Goal: Task Accomplishment & Management: Manage account settings

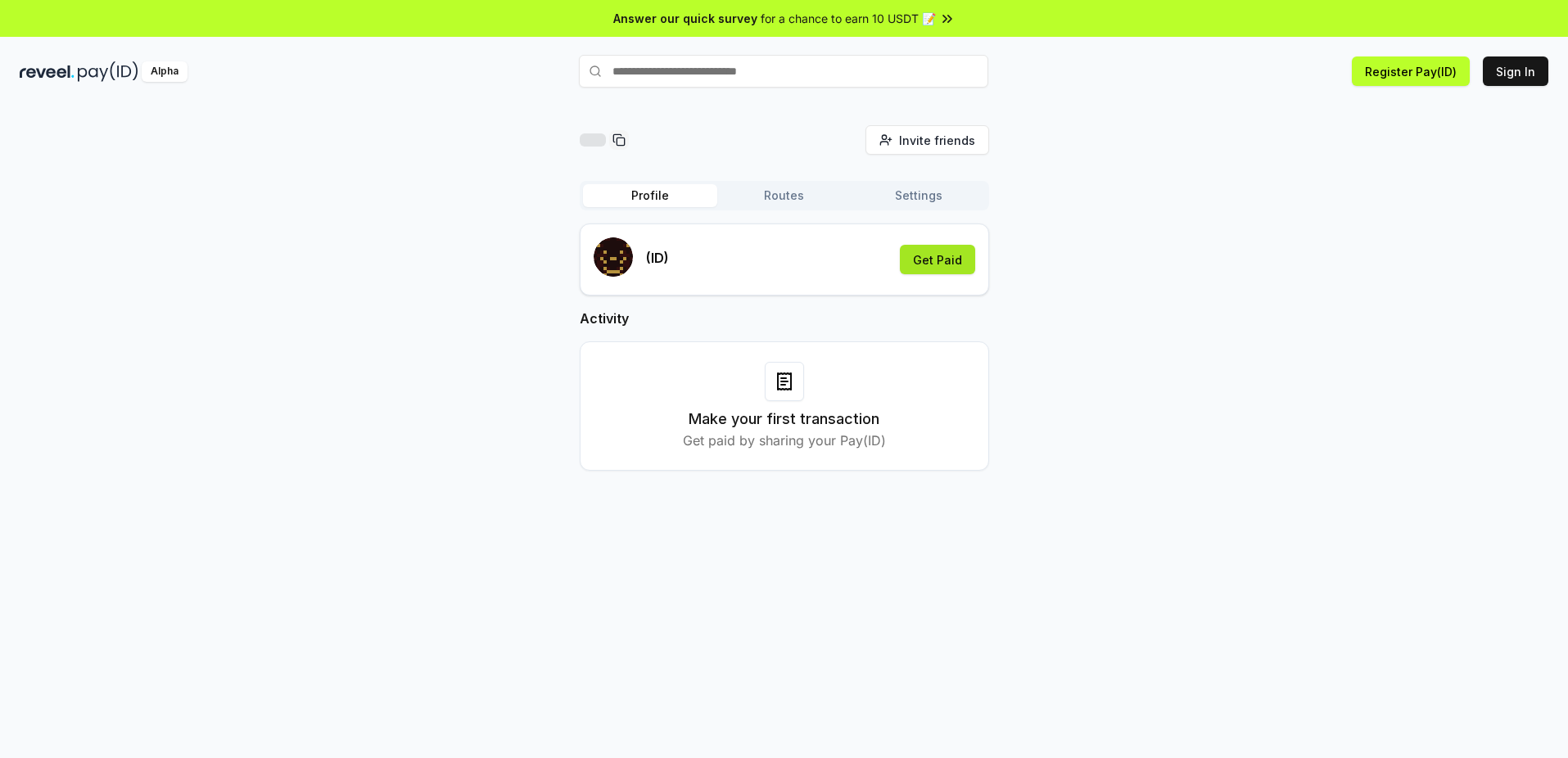
click at [924, 265] on button "Get Paid" at bounding box center [937, 259] width 76 height 29
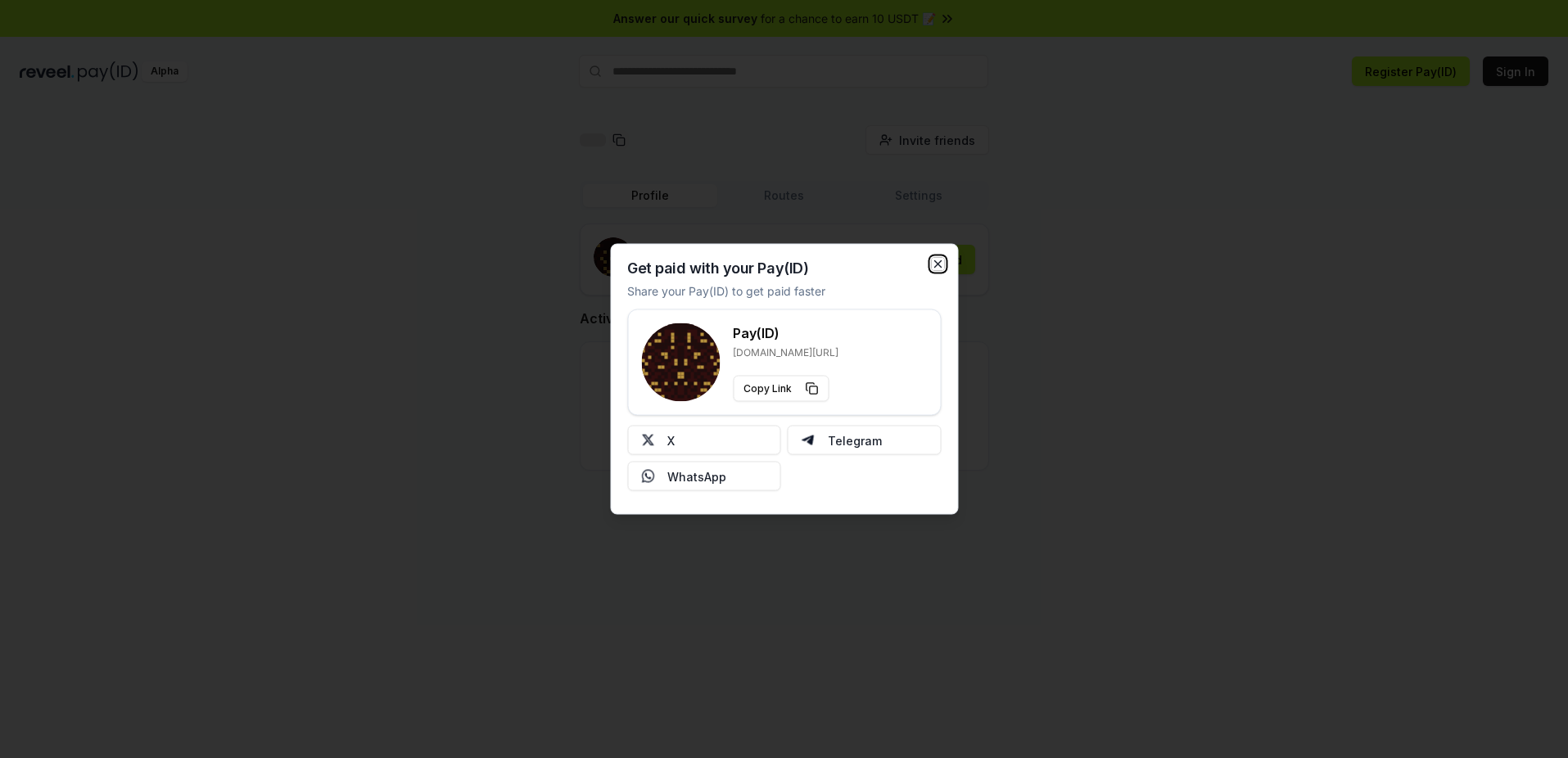
click at [937, 261] on icon "button" at bounding box center [937, 265] width 13 height 13
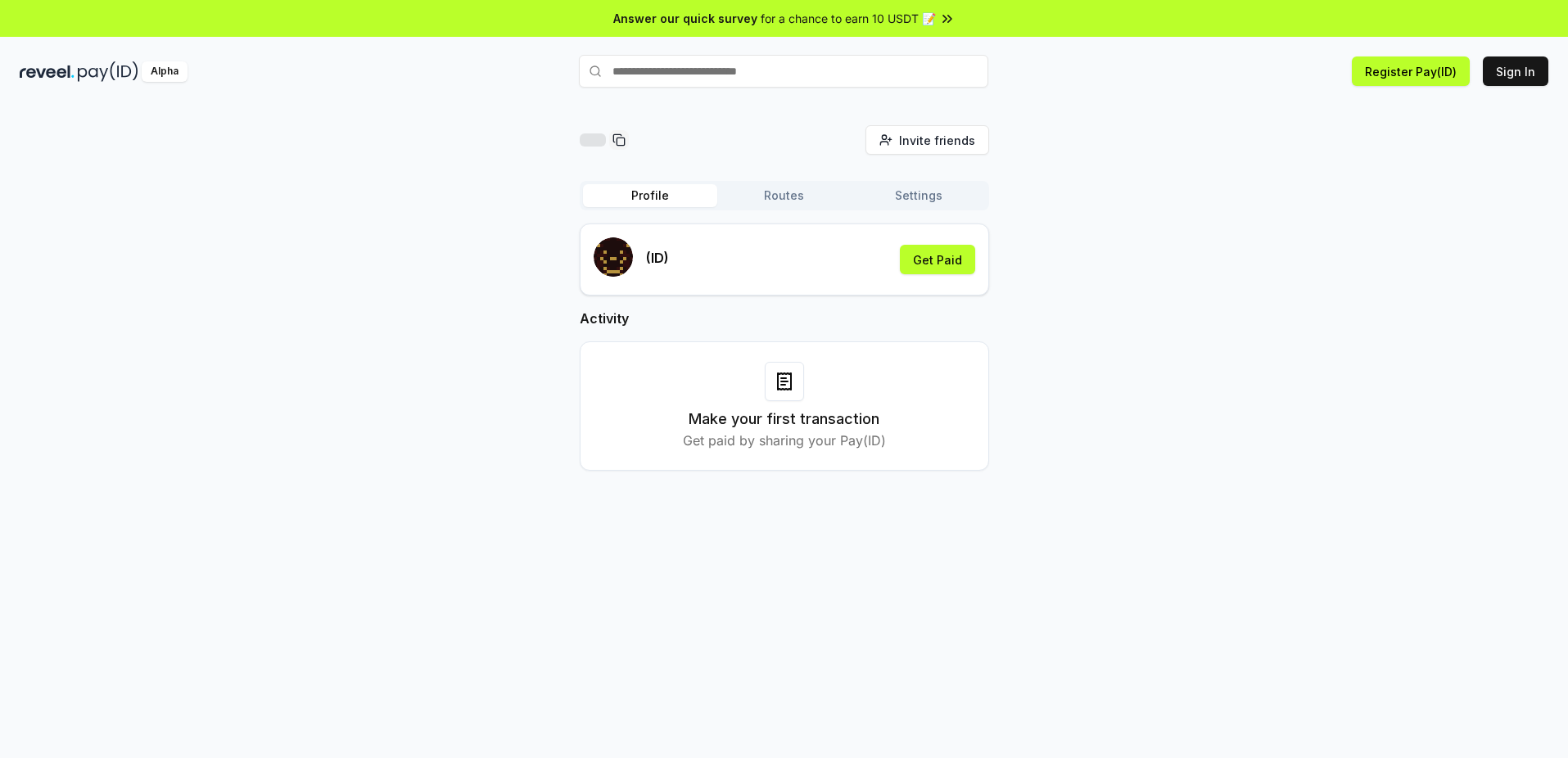
click at [777, 195] on button "Routes" at bounding box center [784, 195] width 135 height 23
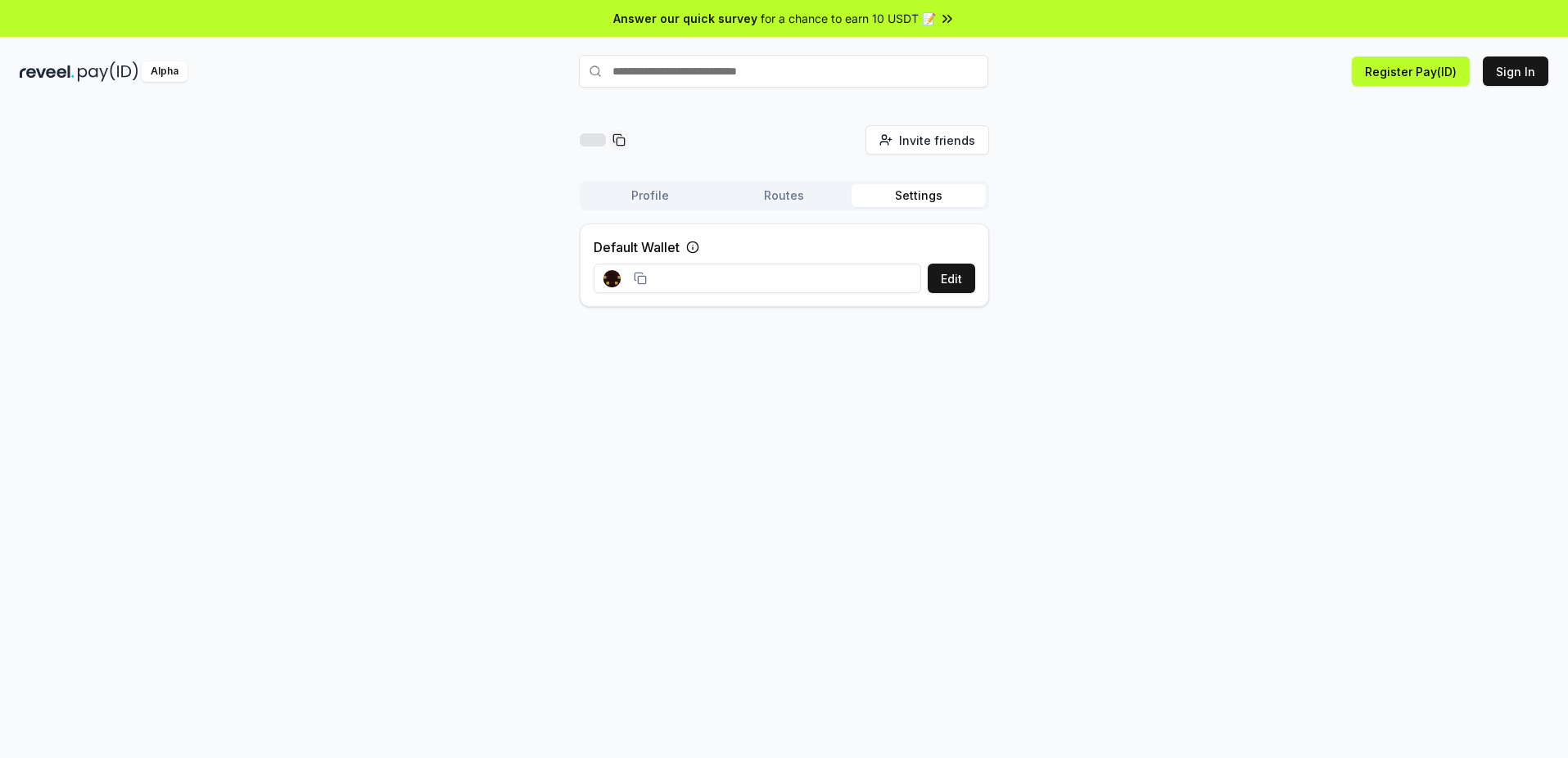
click at [903, 203] on button "Settings" at bounding box center [919, 195] width 135 height 23
click at [624, 182] on div "Profile Routes Settings" at bounding box center [784, 195] width 409 height 29
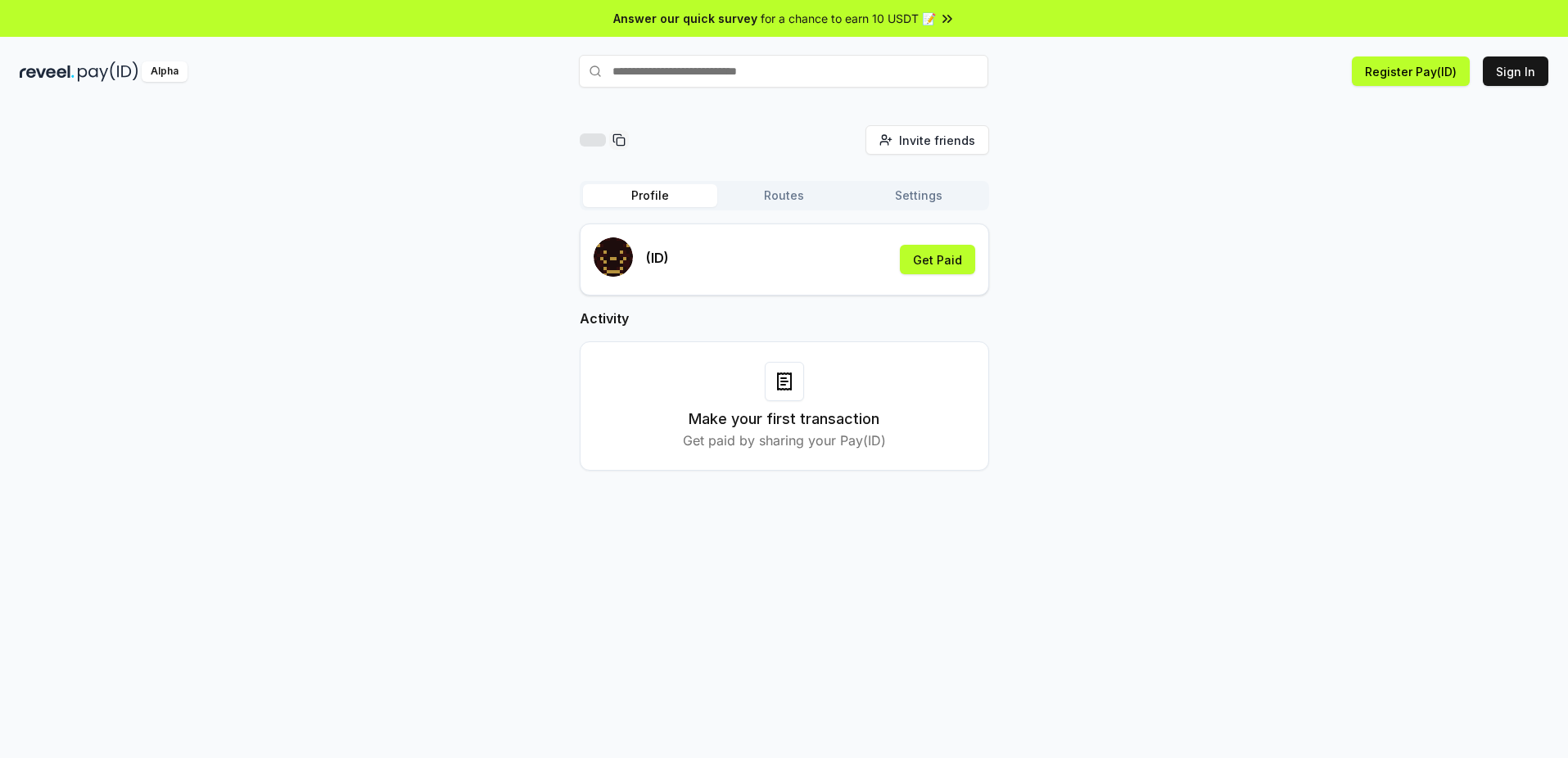
click at [601, 187] on button "Profile" at bounding box center [650, 195] width 135 height 23
